Goal: Task Accomplishment & Management: Complete application form

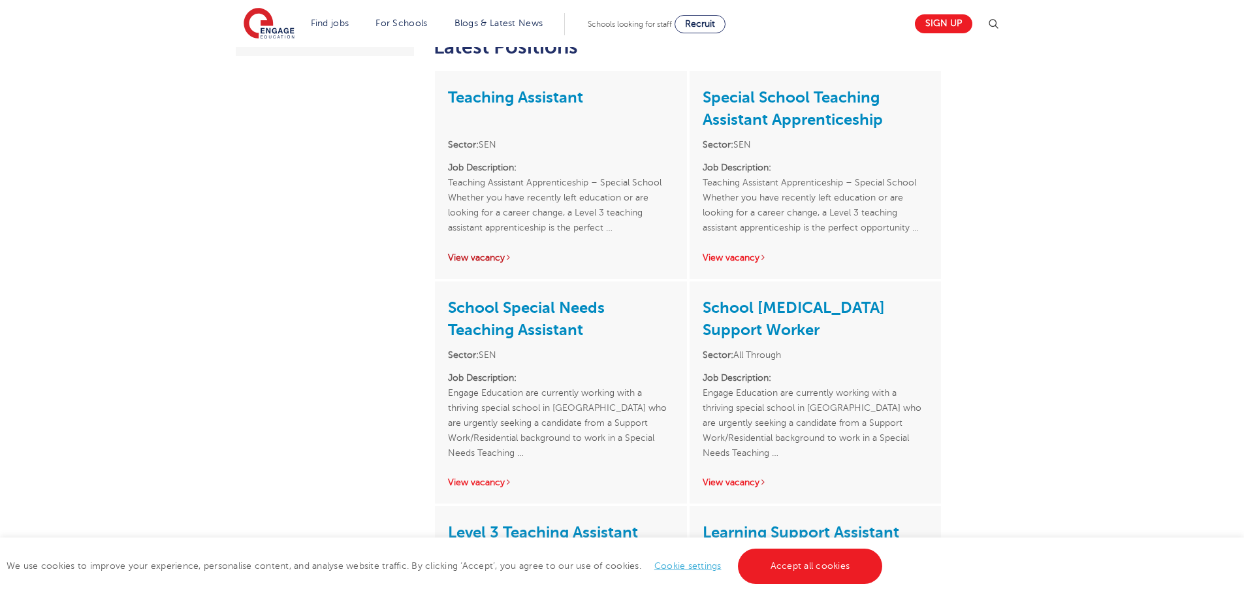
scroll to position [457, 0]
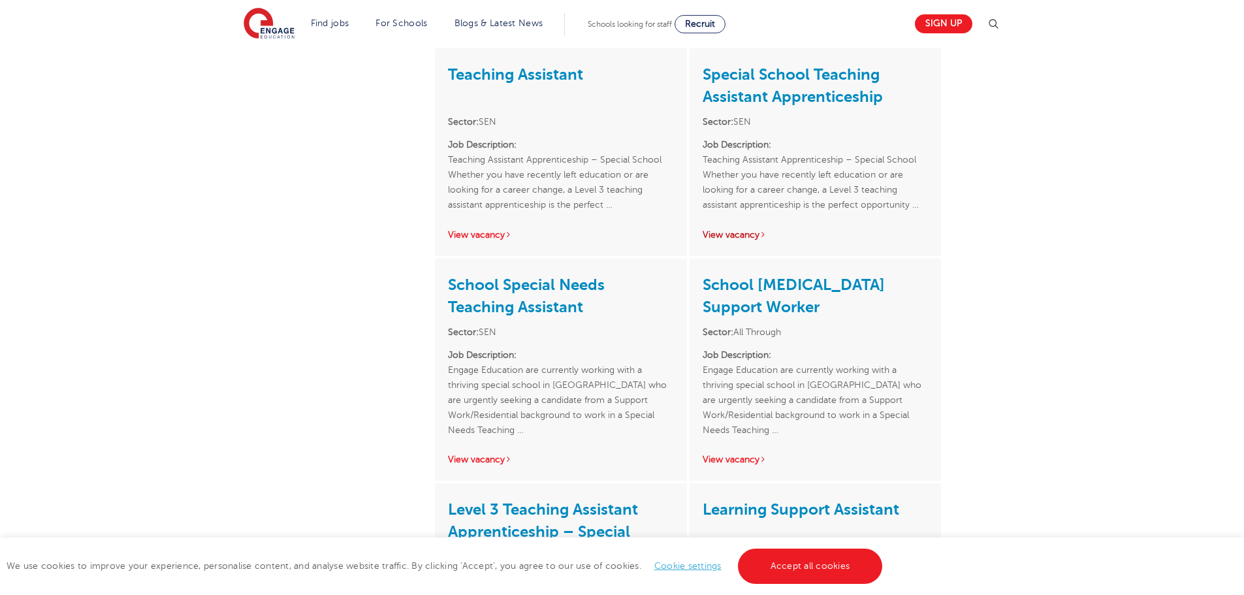
click at [736, 236] on link "View vacancy" at bounding box center [735, 235] width 64 height 10
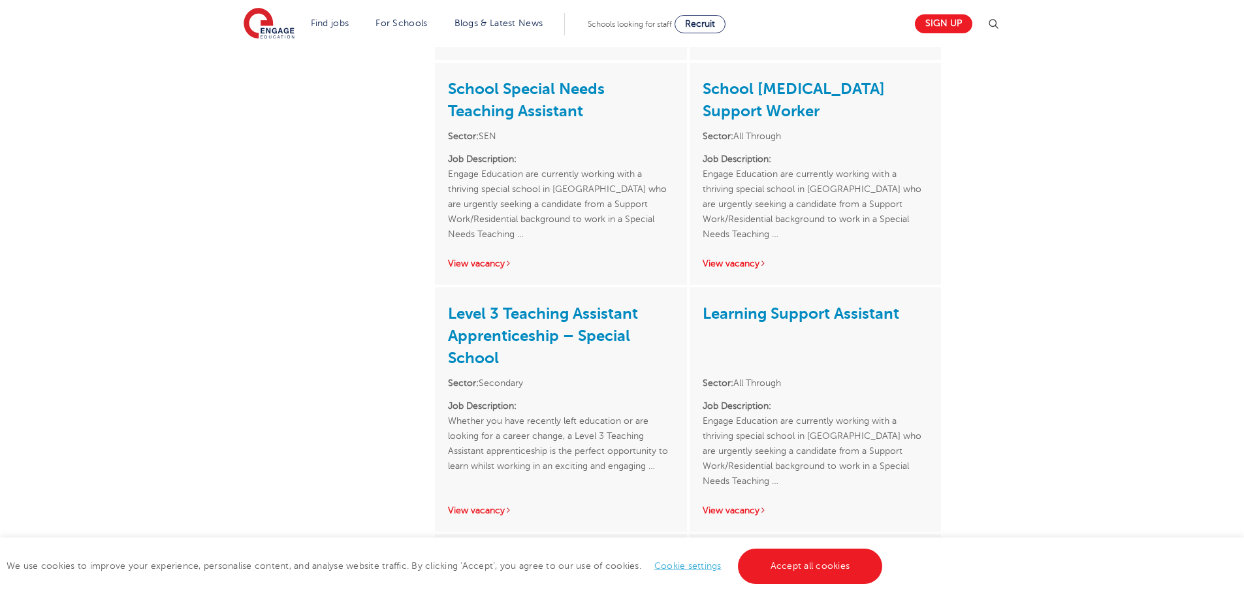
scroll to position [718, 0]
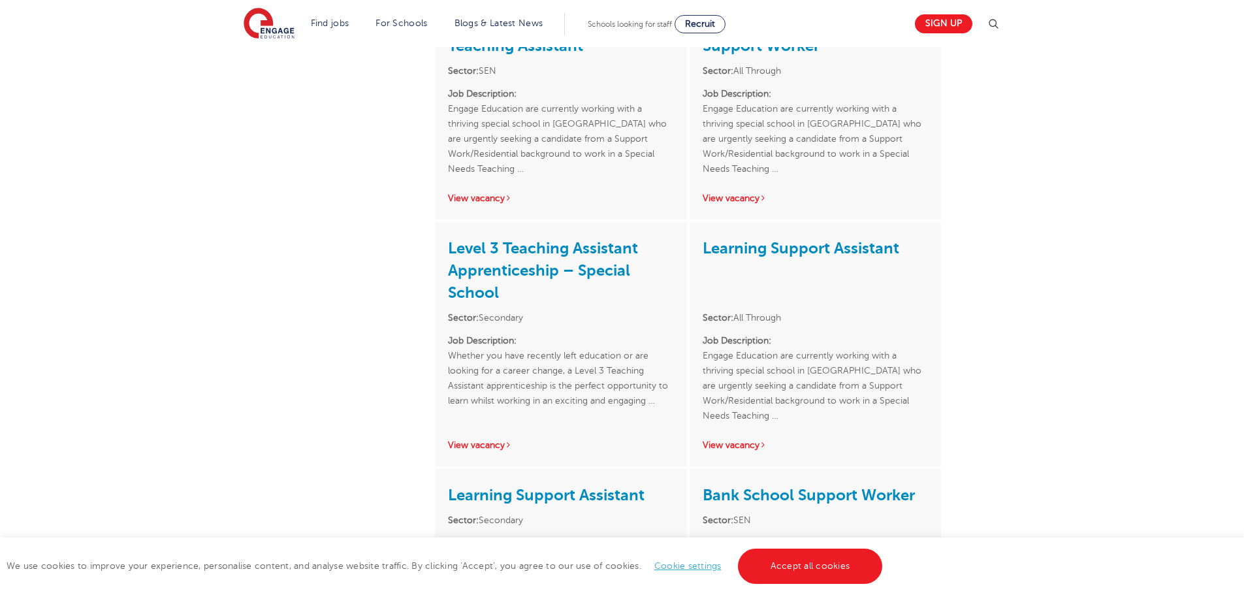
click at [728, 184] on div "School Autism Support Worker Sector: All Through Job Description: Engage Educat…" at bounding box center [815, 108] width 251 height 222
click at [729, 201] on link "View vacancy" at bounding box center [735, 198] width 64 height 10
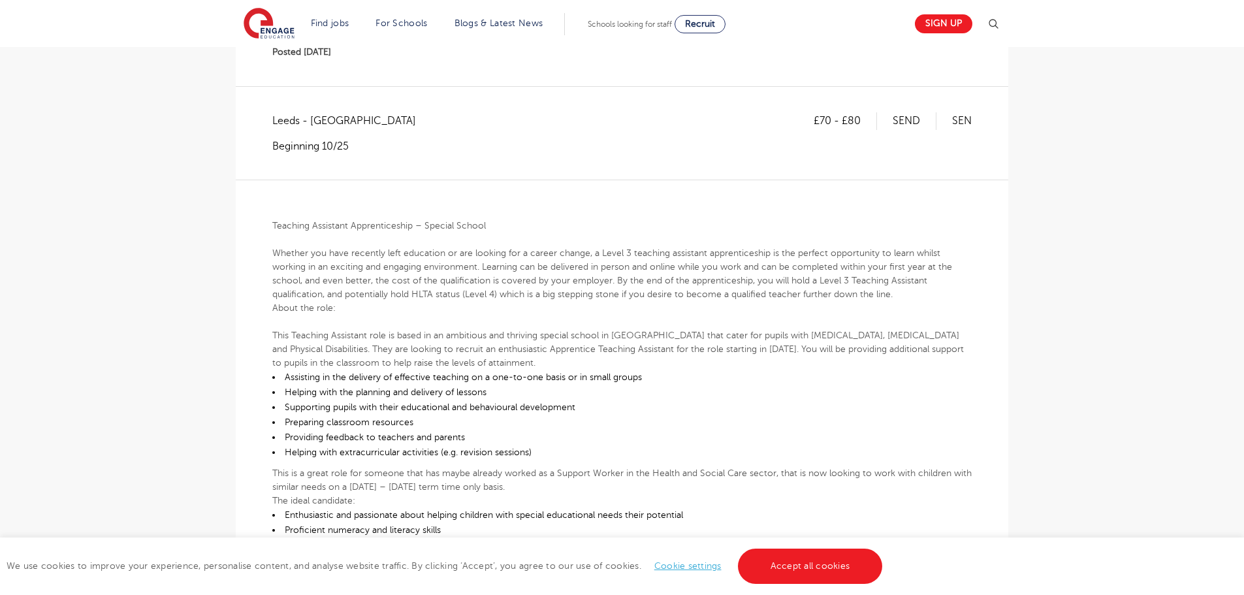
scroll to position [261, 0]
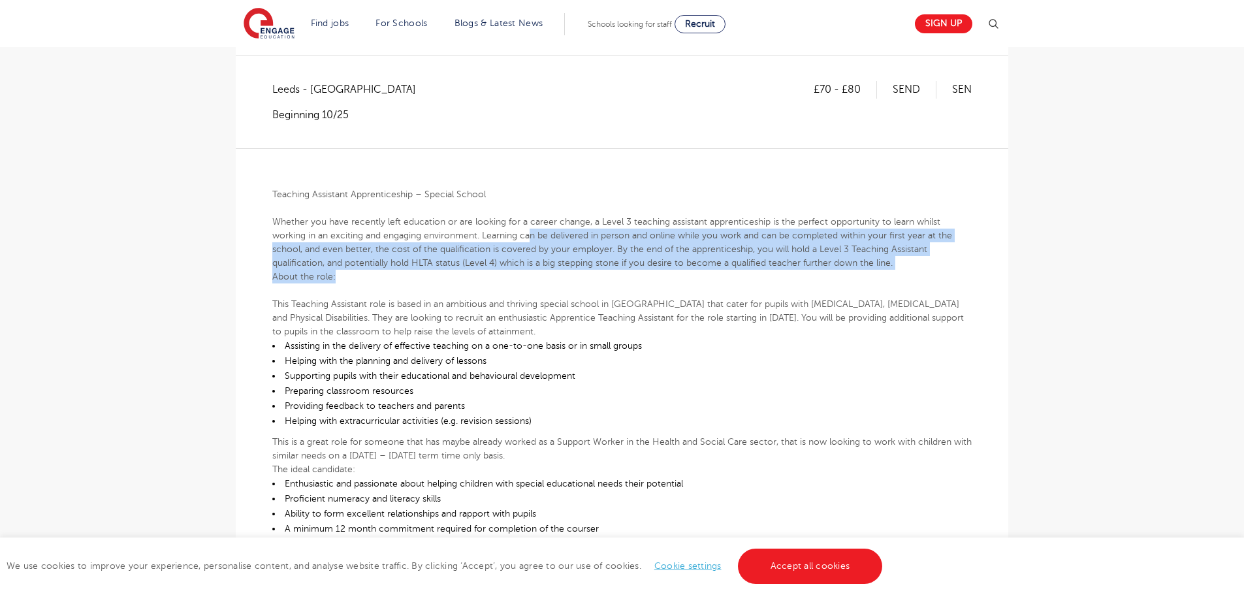
drag, startPoint x: 536, startPoint y: 234, endPoint x: 581, endPoint y: 286, distance: 68.5
click at [581, 286] on div "Teaching Assistant Apprenticeship – Special School Whether you have recently le…" at bounding box center [621, 448] width 699 height 600
click at [576, 236] on p "Whether you have recently left education or are looking for a career change, a …" at bounding box center [621, 242] width 699 height 55
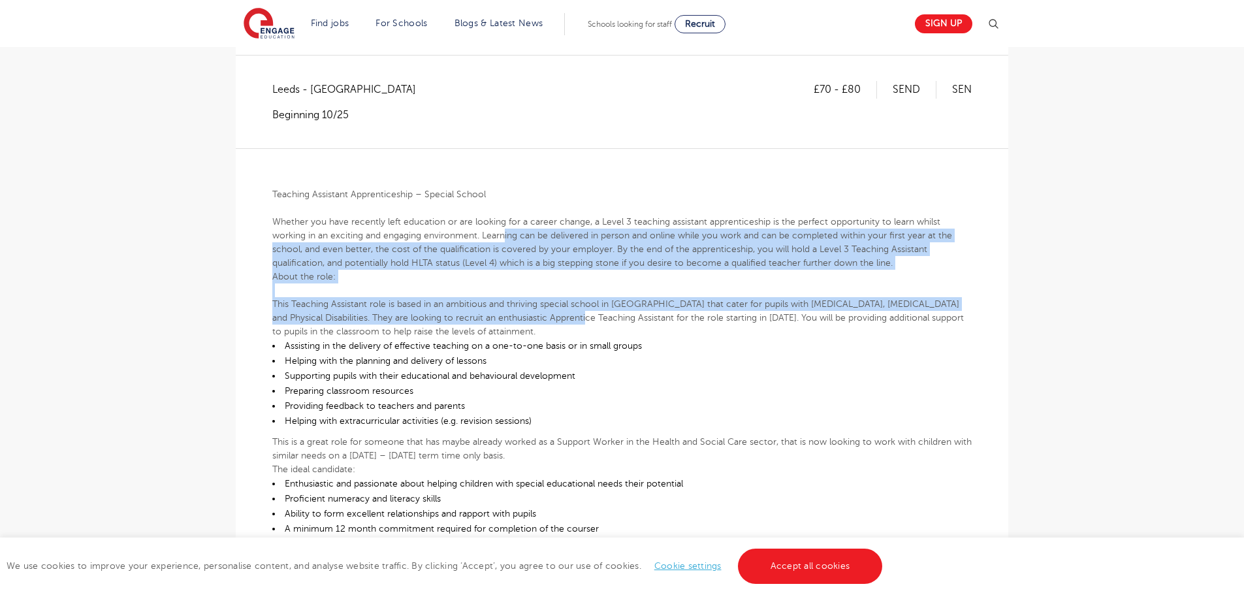
drag, startPoint x: 504, startPoint y: 236, endPoint x: 536, endPoint y: 319, distance: 88.3
click at [536, 319] on div "Teaching Assistant Apprenticeship – Special School Whether you have recently le…" at bounding box center [621, 448] width 699 height 600
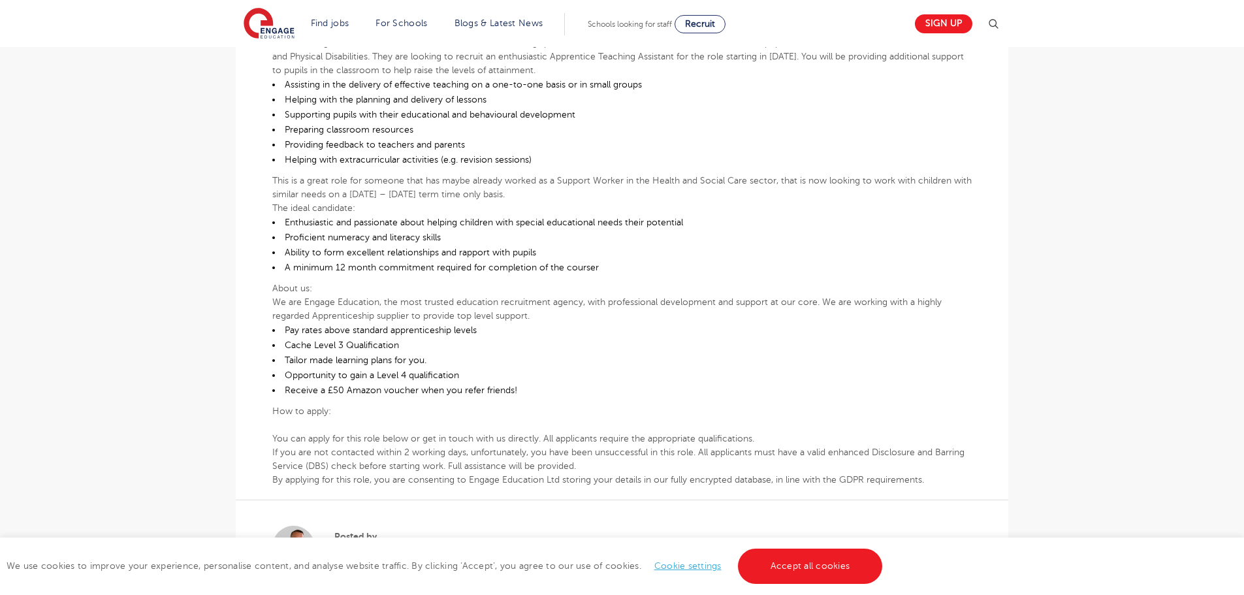
click at [447, 252] on li "Ability to form excellent relationships and rapport with pupils" at bounding box center [621, 252] width 699 height 15
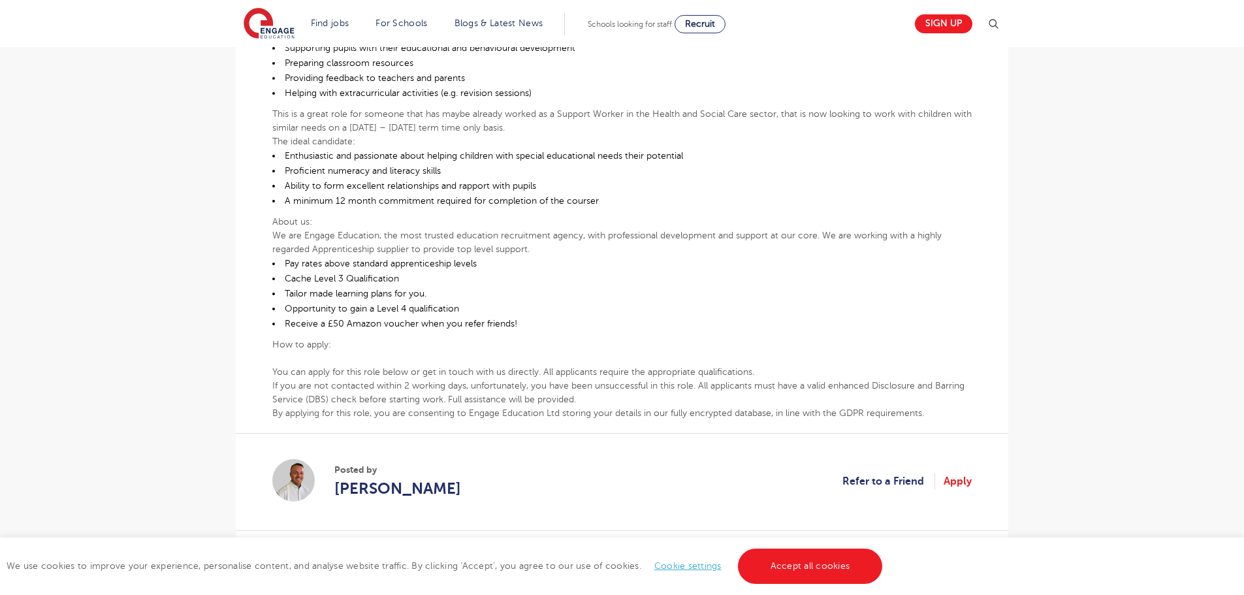
scroll to position [588, 0]
drag, startPoint x: 515, startPoint y: 330, endPoint x: 310, endPoint y: 325, distance: 204.5
click at [310, 325] on li "Receive a £50 Amazon voucher when you refer friends!" at bounding box center [621, 324] width 699 height 15
click at [340, 316] on li "Opportunity to gain a Level 4 qualification" at bounding box center [621, 309] width 699 height 15
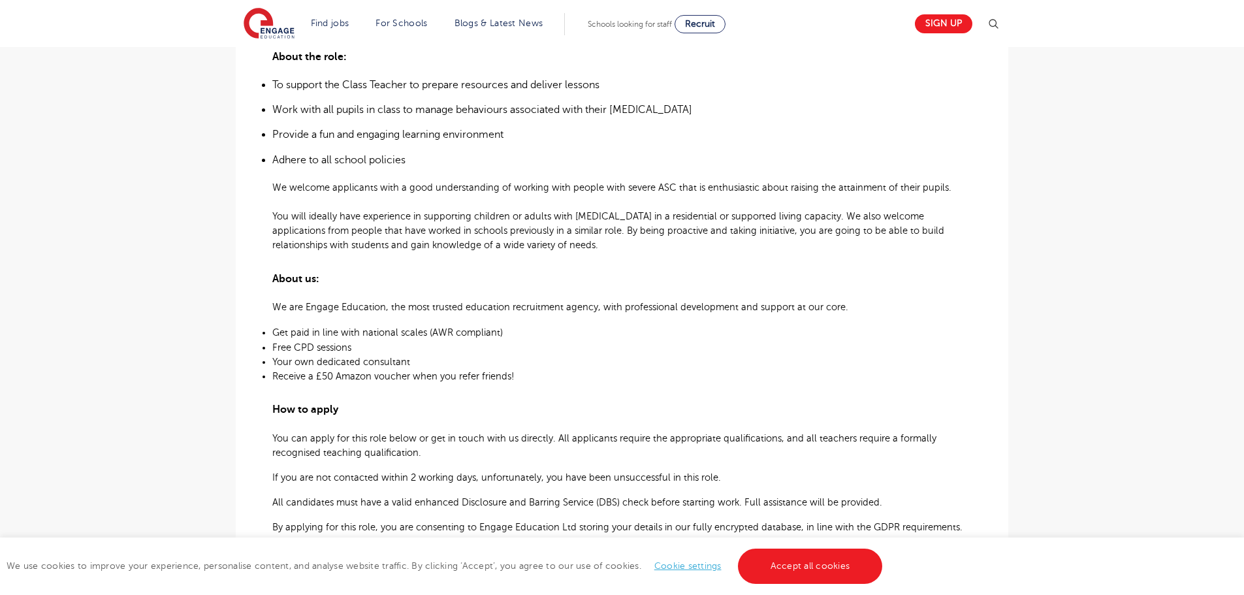
scroll to position [522, 0]
